Goal: Complete application form

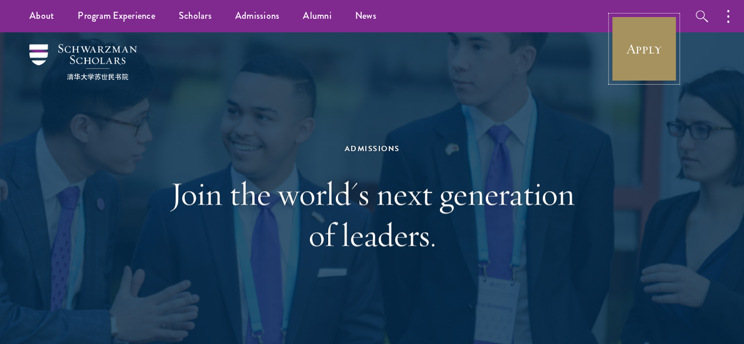
click at [667, 52] on link "Apply" at bounding box center [644, 49] width 66 height 66
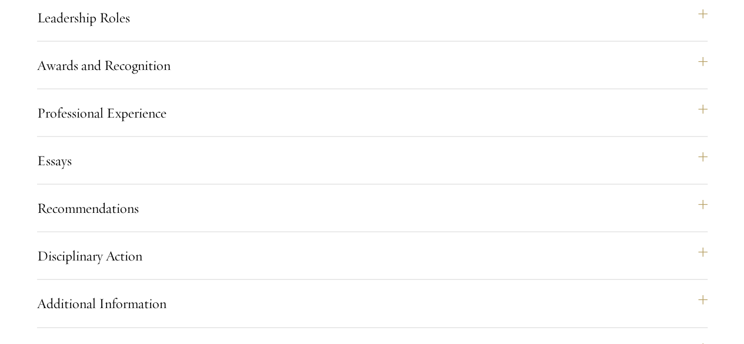
scroll to position [1300, 0]
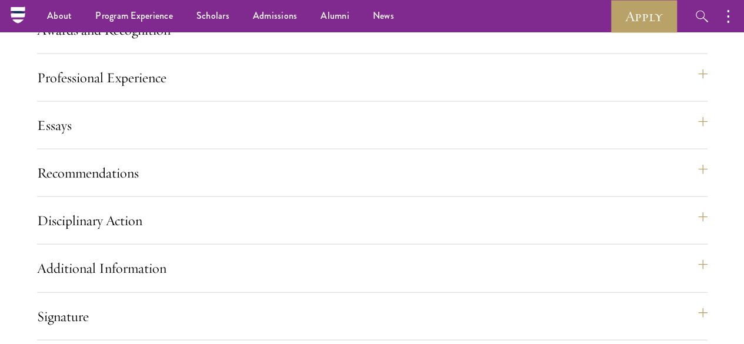
scroll to position [1241, 0]
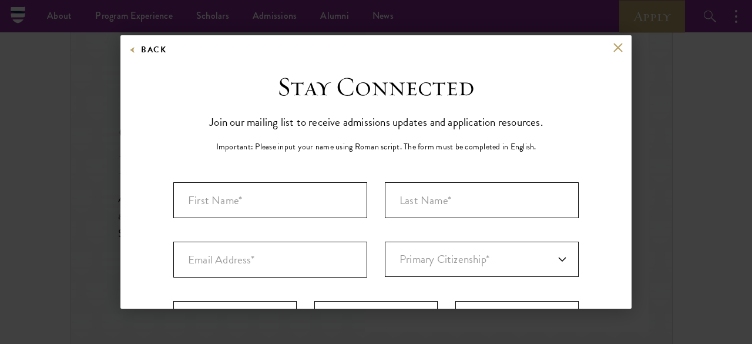
click at [603, 45] on div "Back" at bounding box center [375, 56] width 511 height 28
click at [613, 49] on button at bounding box center [618, 47] width 10 height 10
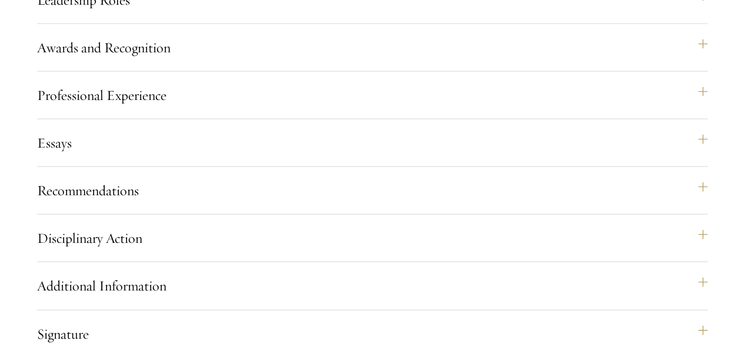
scroll to position [1300, 0]
